Goal: Task Accomplishment & Management: Manage account settings

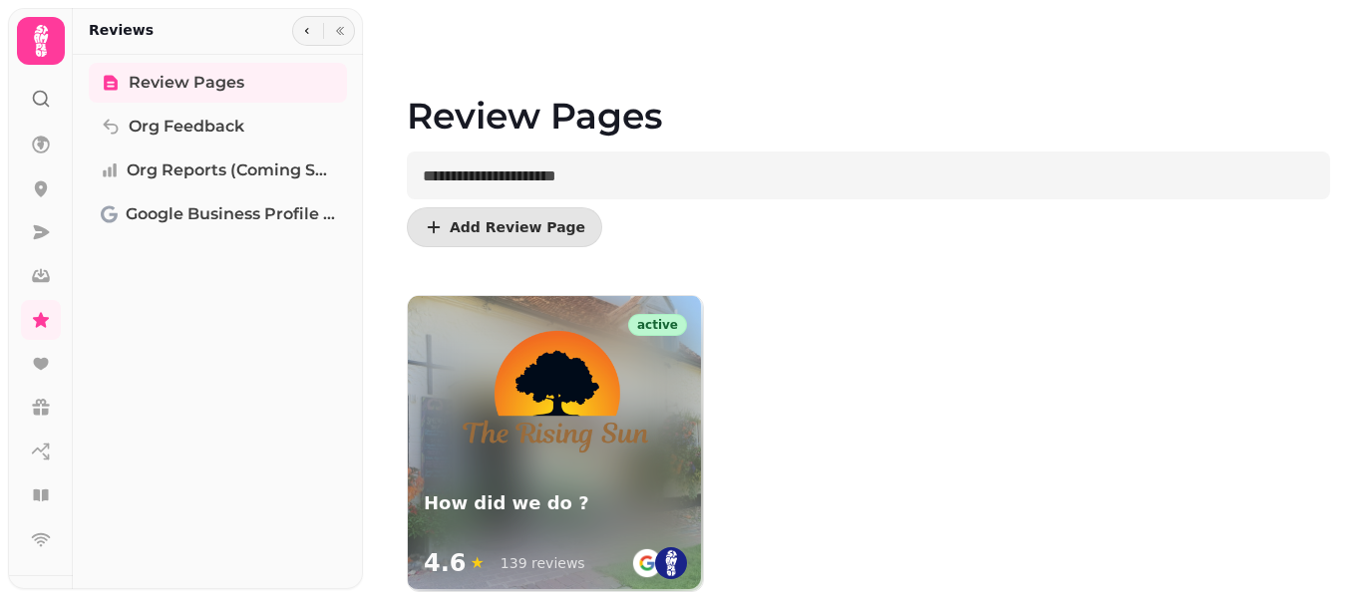
scroll to position [109, 0]
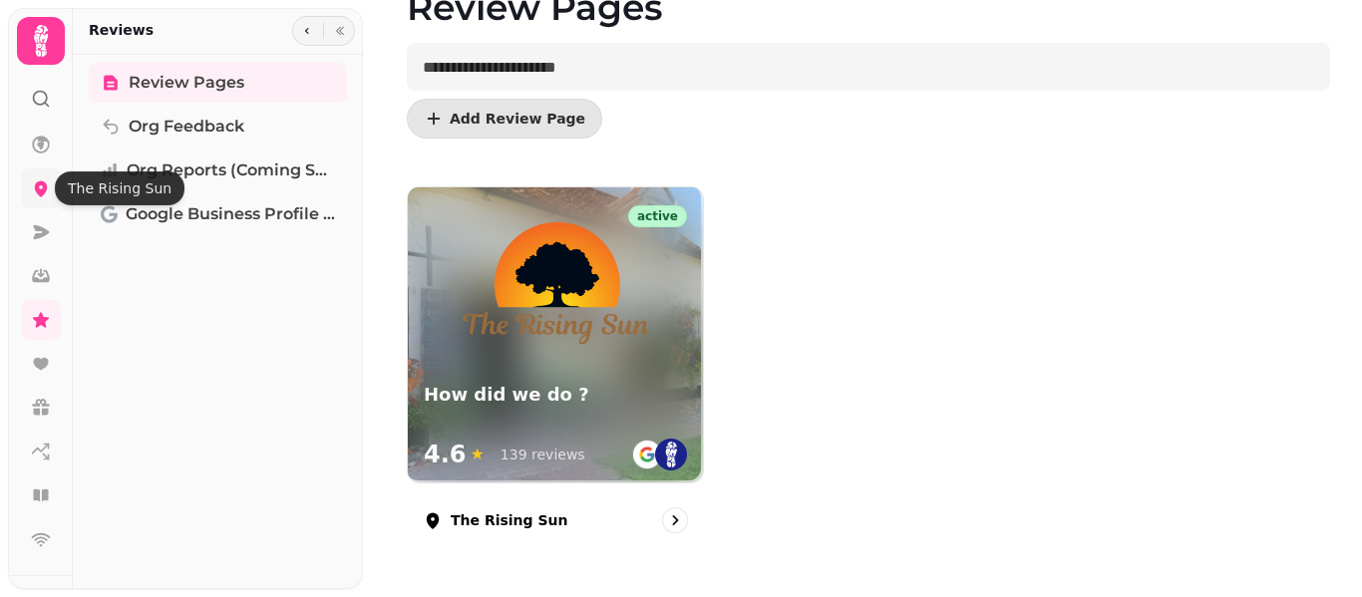
click at [41, 194] on icon at bounding box center [41, 189] width 13 height 16
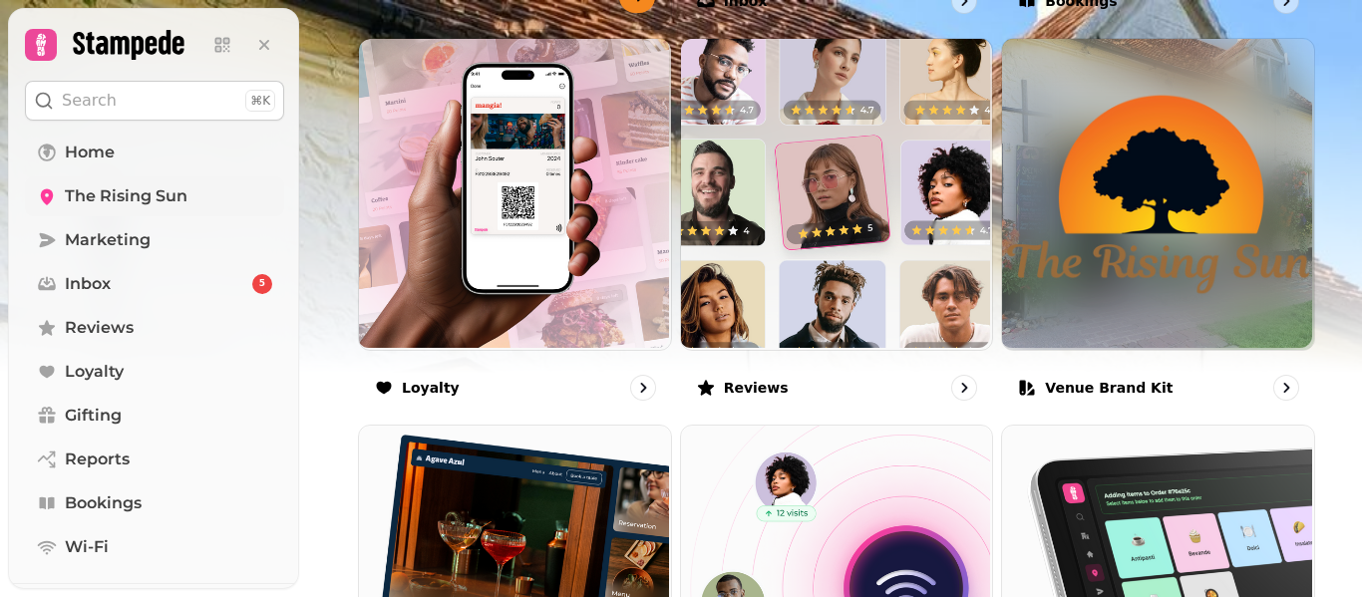
scroll to position [1428, 0]
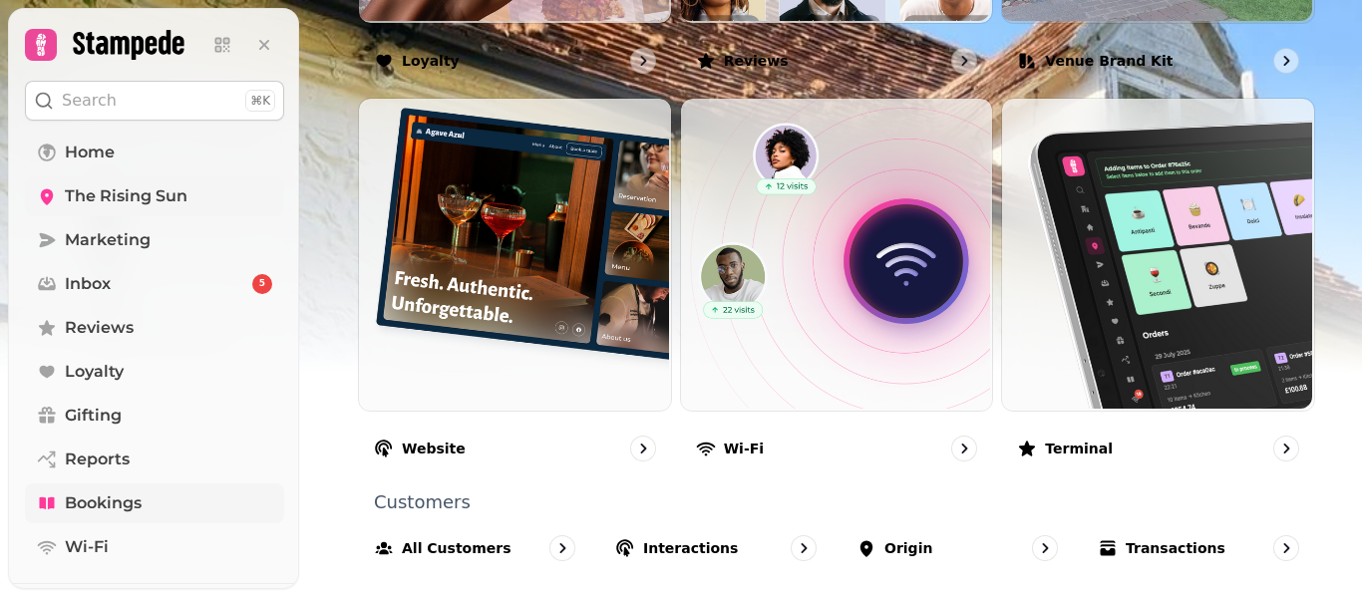
click at [103, 503] on span "Bookings" at bounding box center [103, 504] width 77 height 24
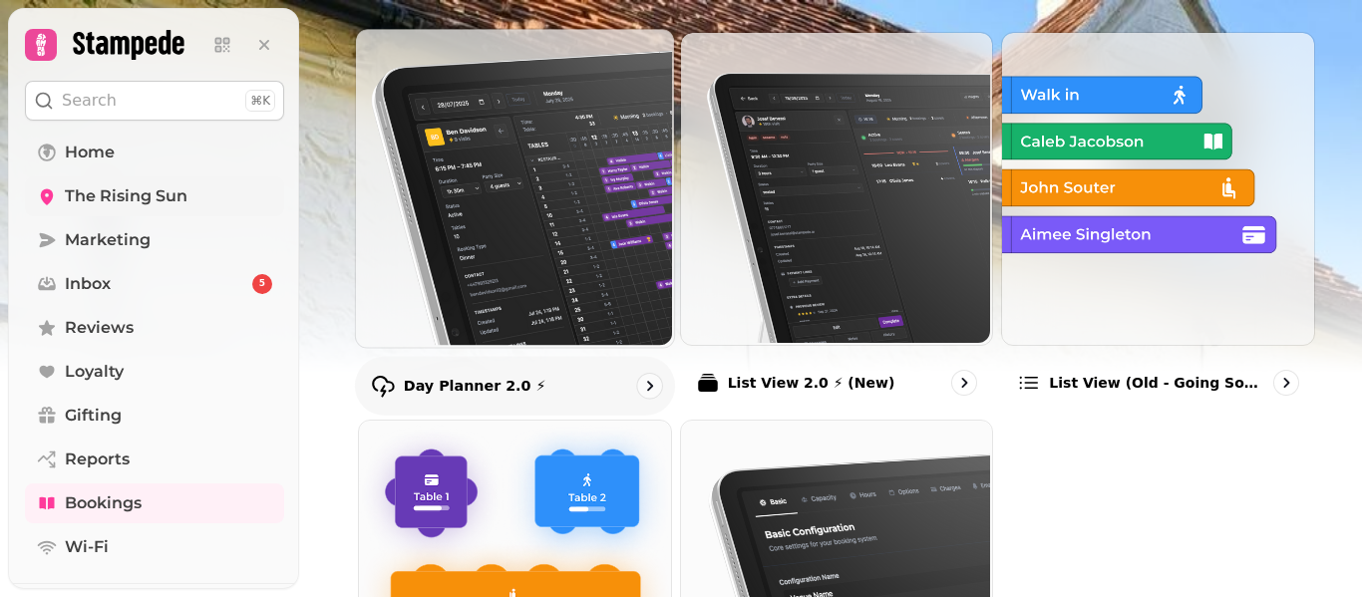
scroll to position [207, 0]
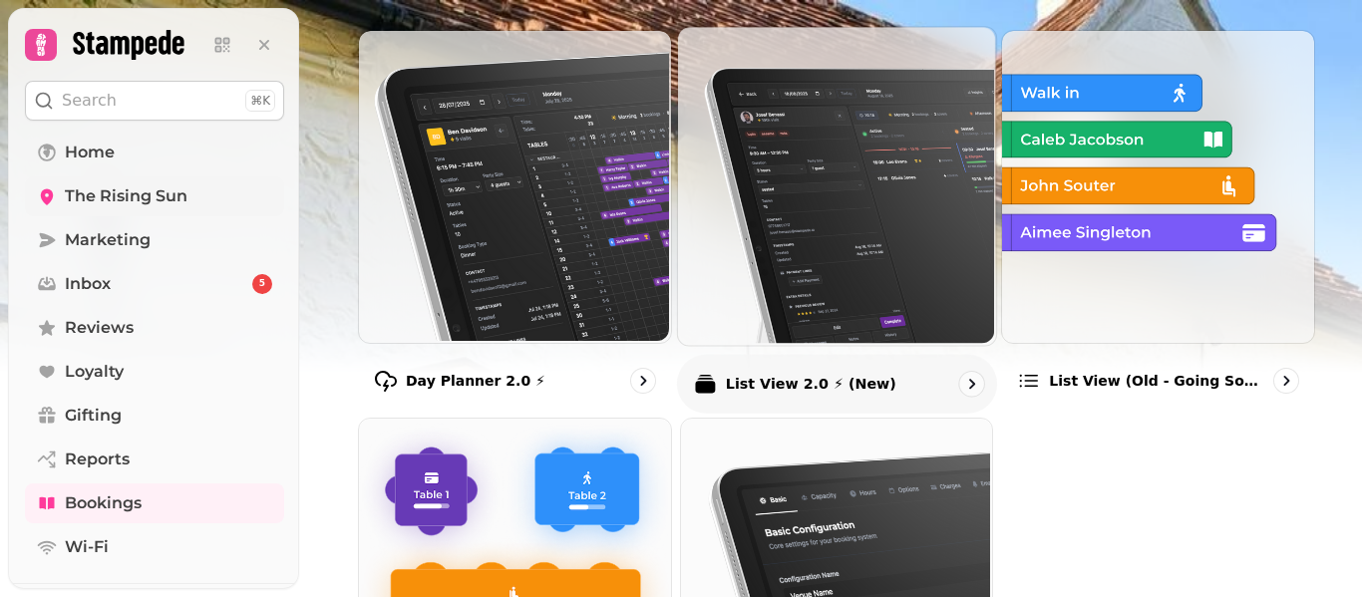
click at [739, 364] on div "List View 2.0 ⚡ (New)" at bounding box center [837, 383] width 320 height 59
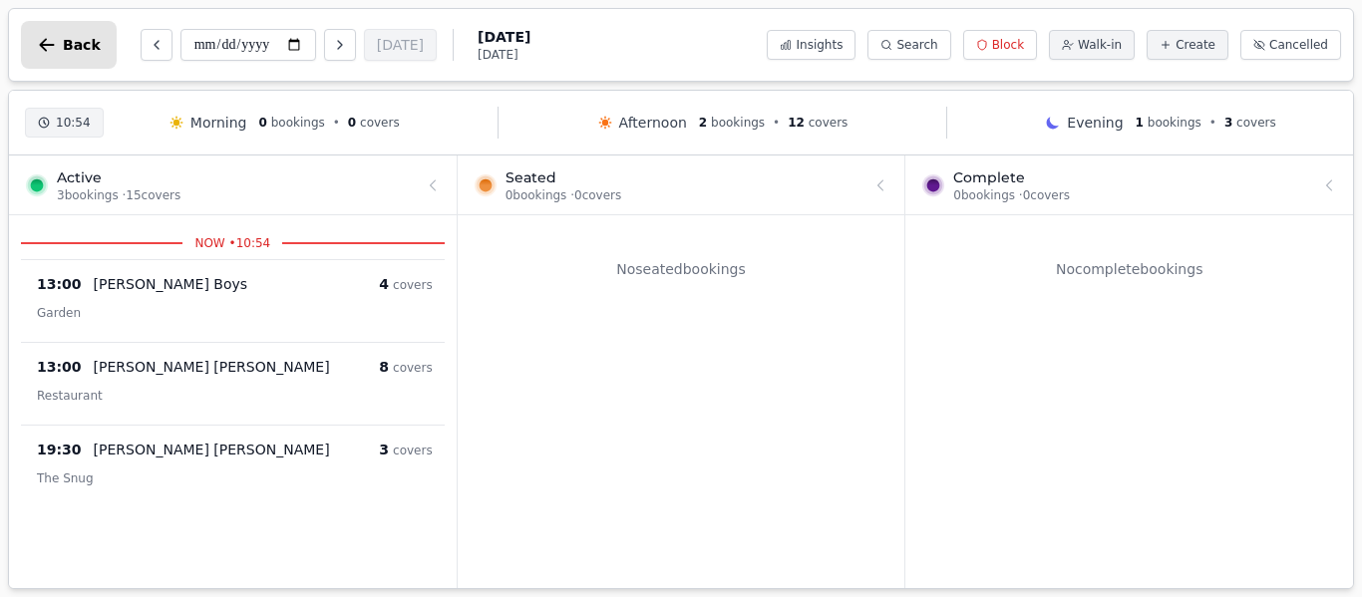
click at [71, 43] on span "Back" at bounding box center [82, 45] width 38 height 14
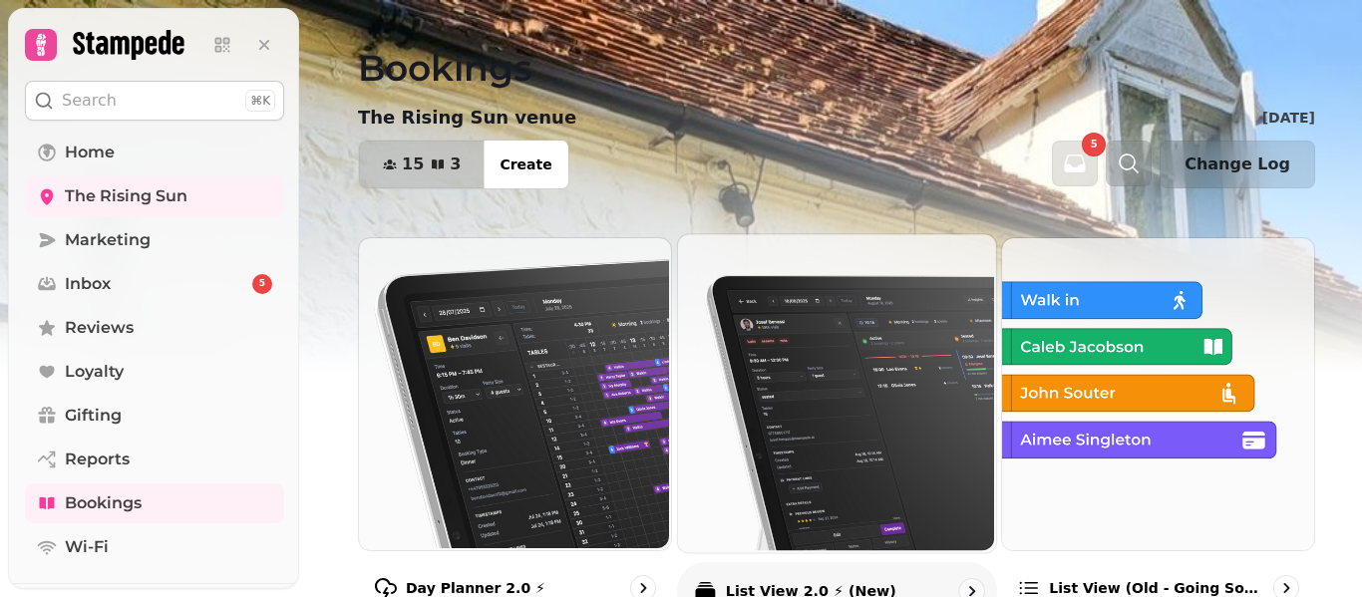
click at [746, 435] on img at bounding box center [834, 391] width 318 height 318
click icon "Next day"
type input "**********"
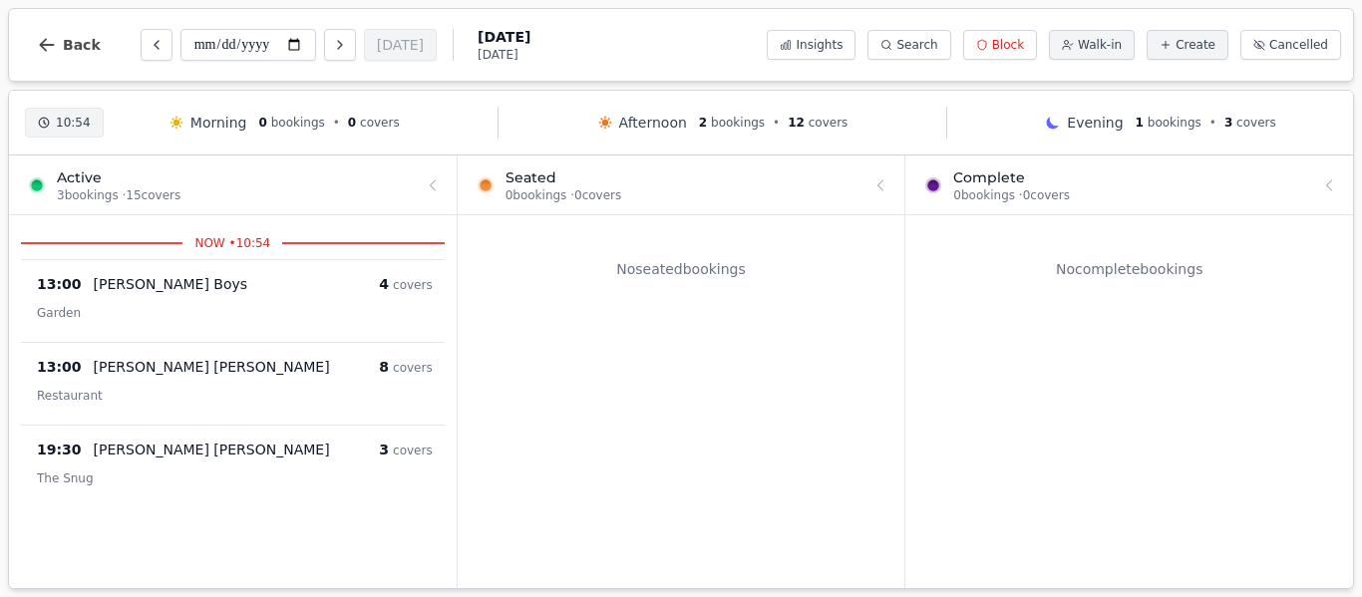
click at [326, 132] on div "Morning 0 bookings • 0 covers" at bounding box center [284, 123] width 231 height 20
click at [72, 38] on span "Back" at bounding box center [82, 45] width 38 height 14
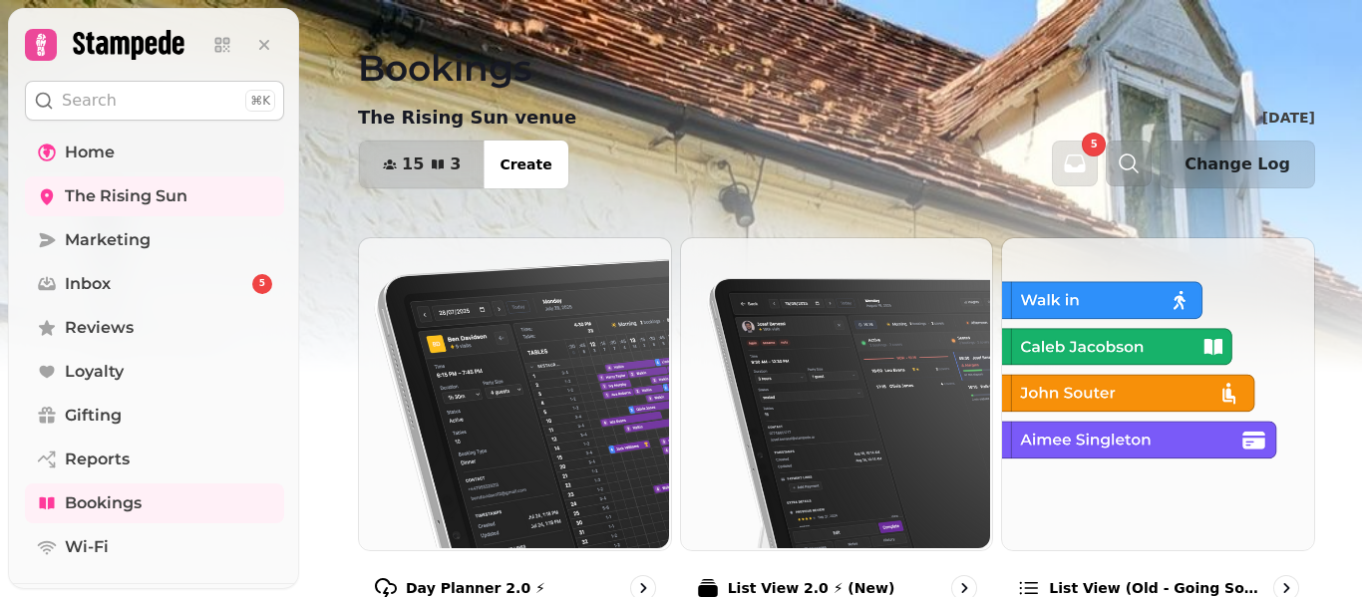
click at [89, 155] on span "Home" at bounding box center [90, 153] width 50 height 24
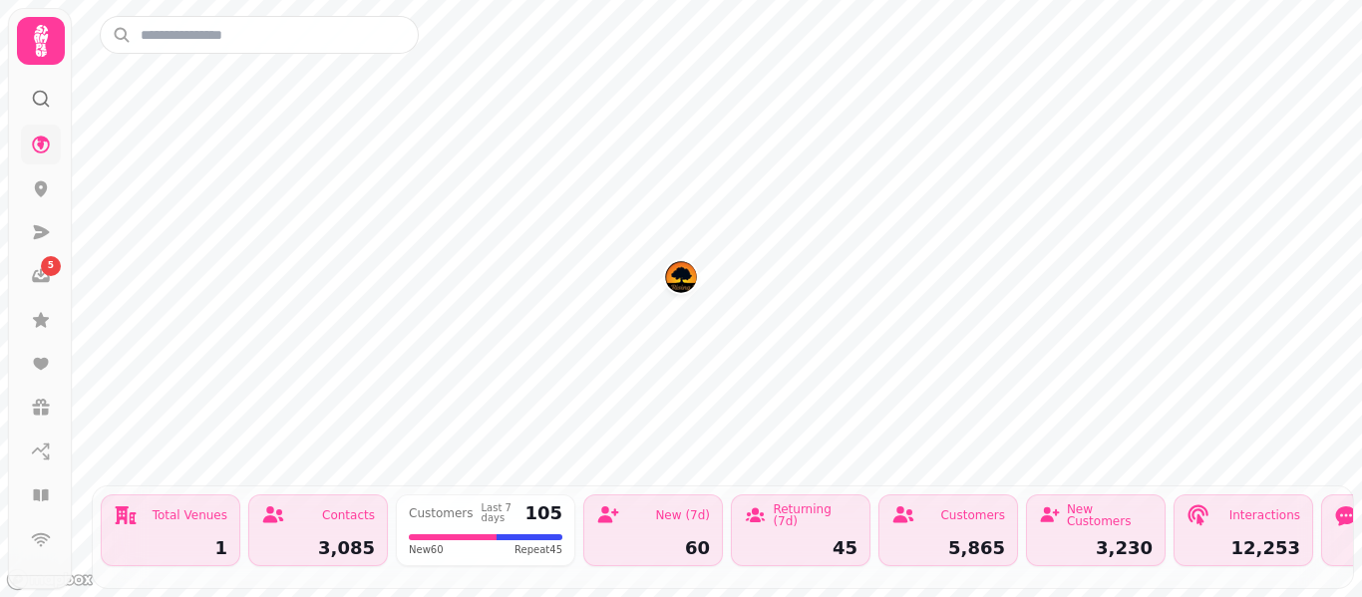
click at [677, 277] on img "The Rising Sun" at bounding box center [680, 276] width 31 height 31
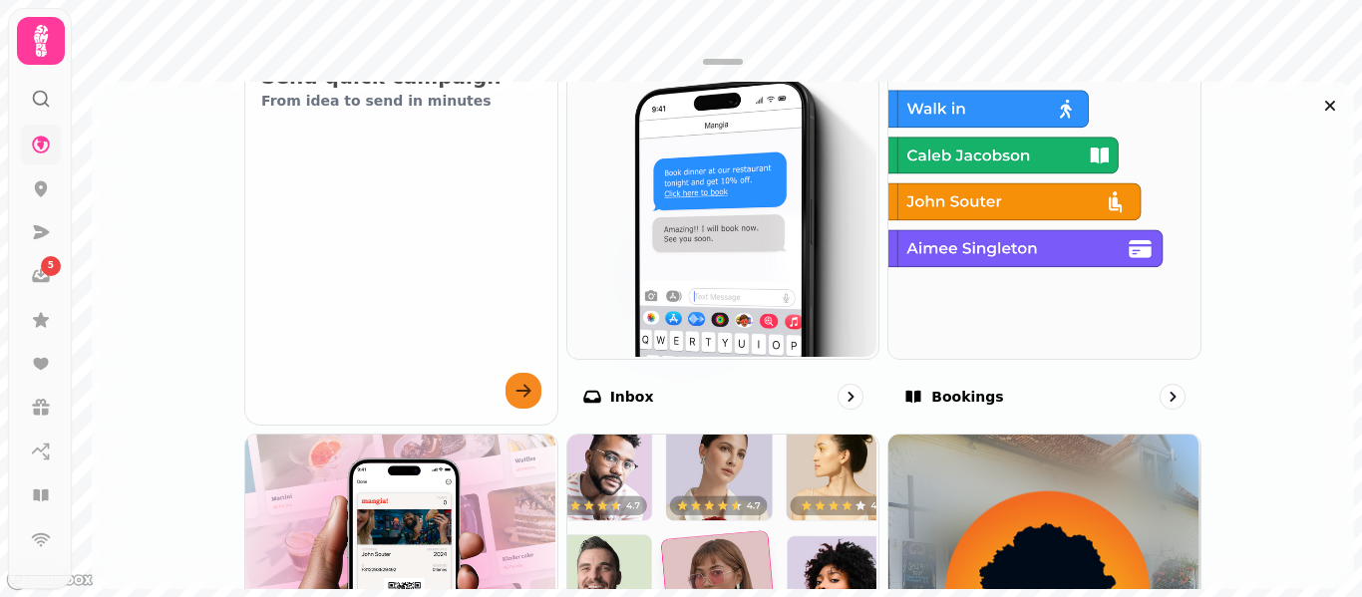
scroll to position [876, 0]
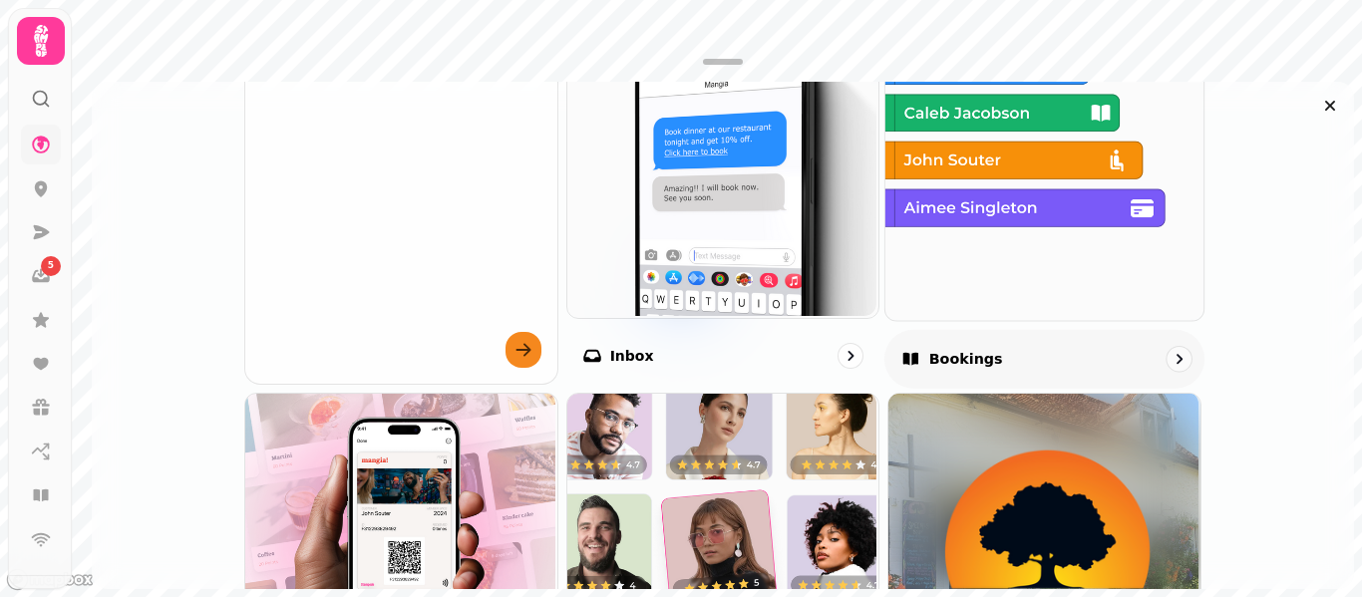
click at [1037, 338] on div "Bookings" at bounding box center [1045, 358] width 320 height 59
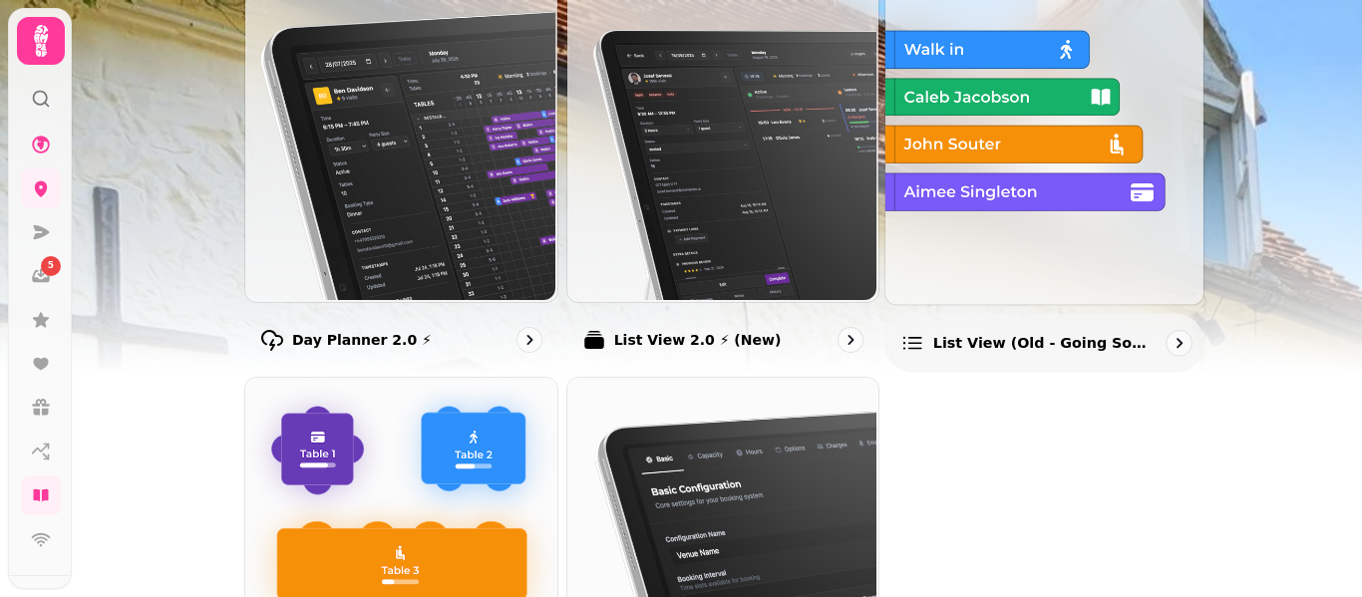
scroll to position [256, 0]
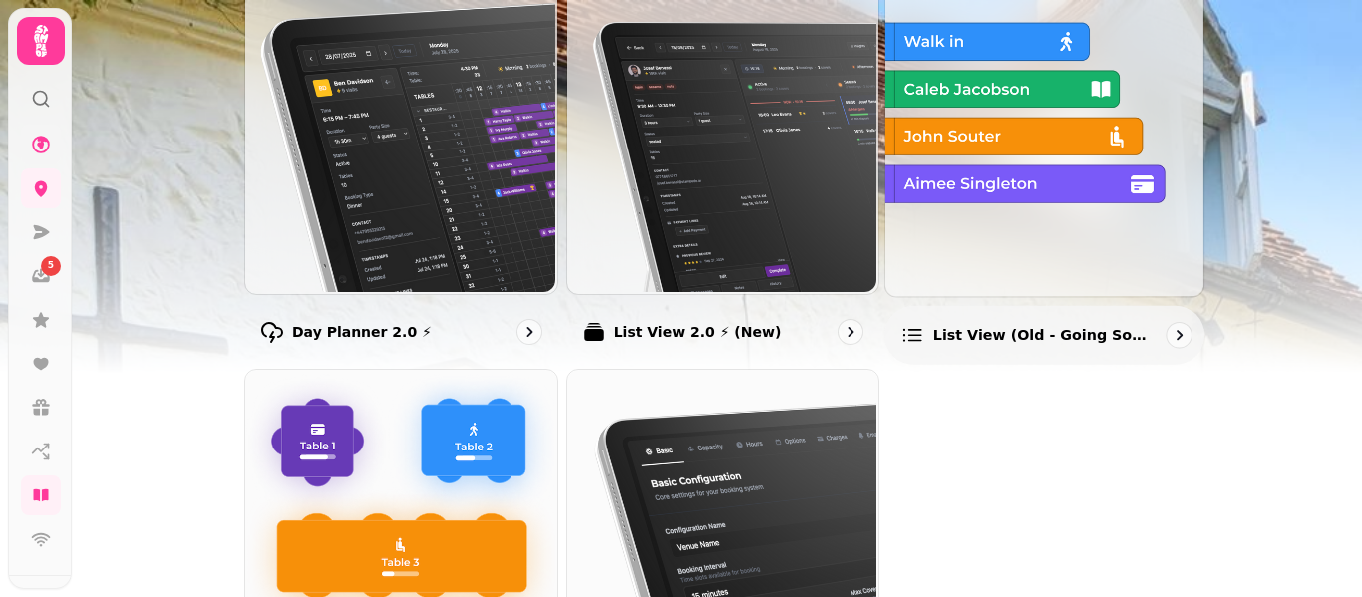
click at [948, 341] on p "List view (Old - going soon)" at bounding box center [1043, 335] width 220 height 20
